Goal: Entertainment & Leisure: Consume media (video, audio)

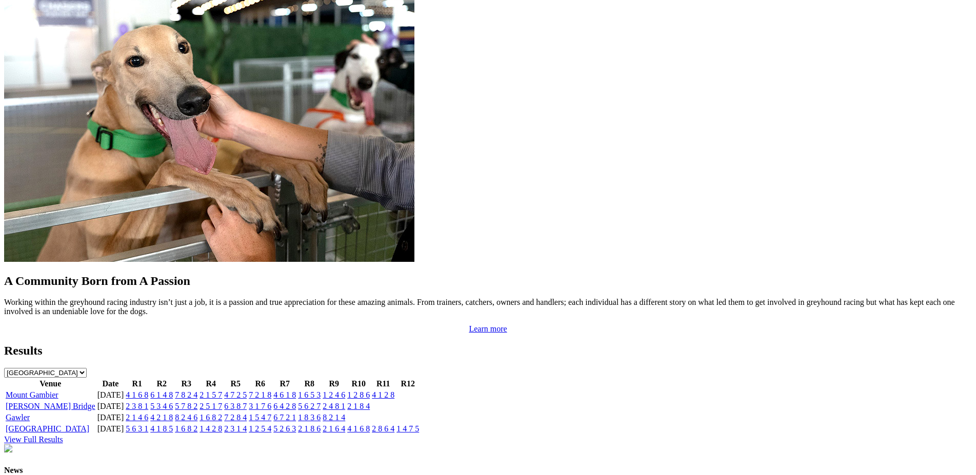
scroll to position [761, 0]
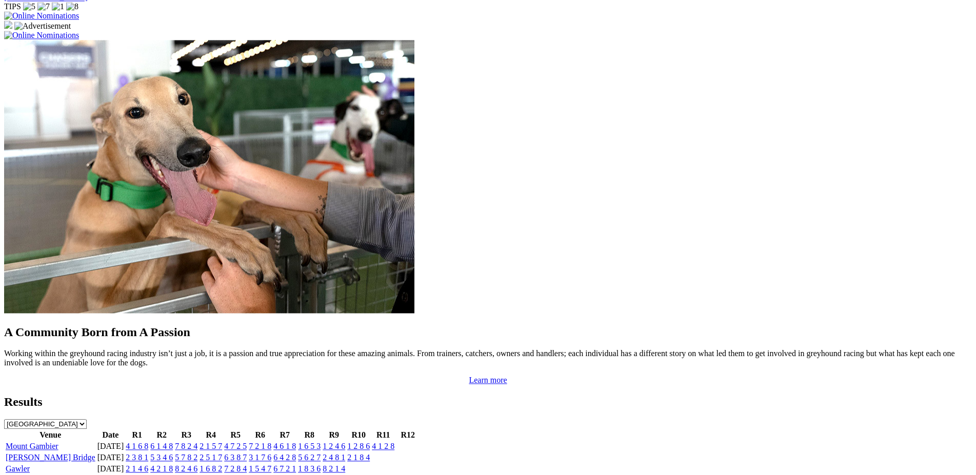
click at [320, 442] on link "1 6 5 3" at bounding box center [309, 446] width 23 height 9
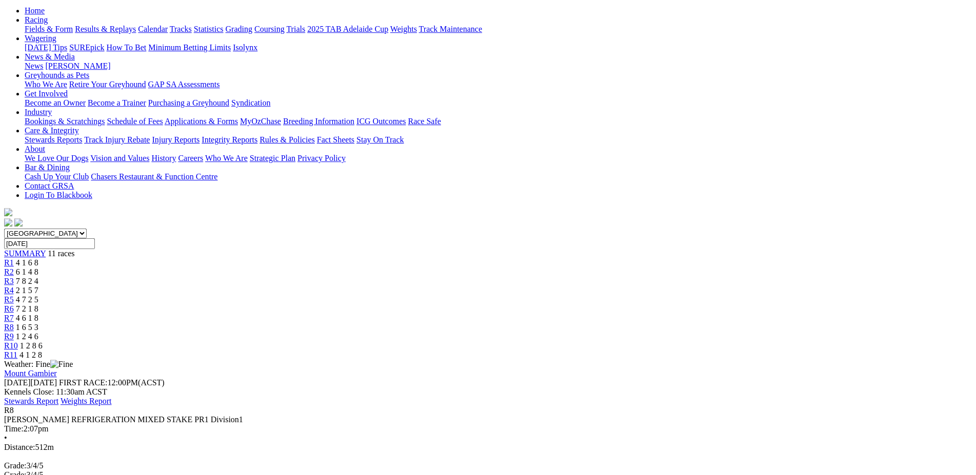
scroll to position [104, 0]
click at [18, 343] on span "R10" at bounding box center [11, 347] width 14 height 9
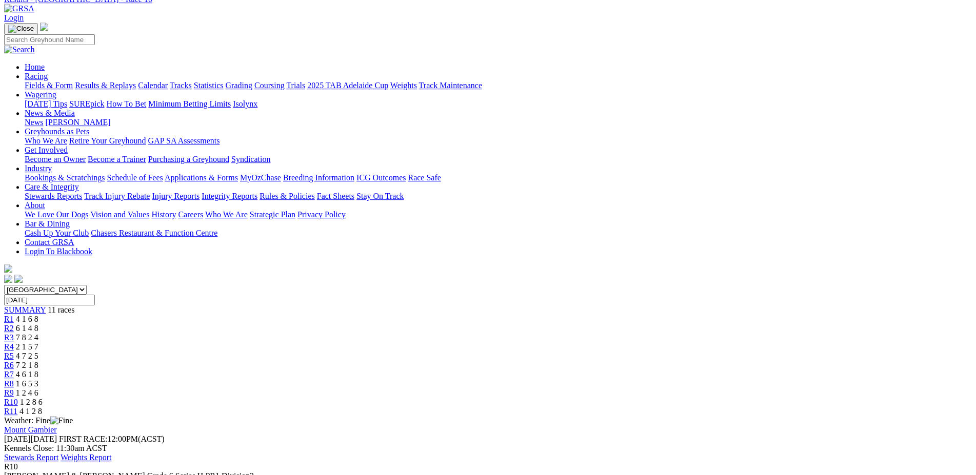
scroll to position [105, 0]
